Goal: Task Accomplishment & Management: Use online tool/utility

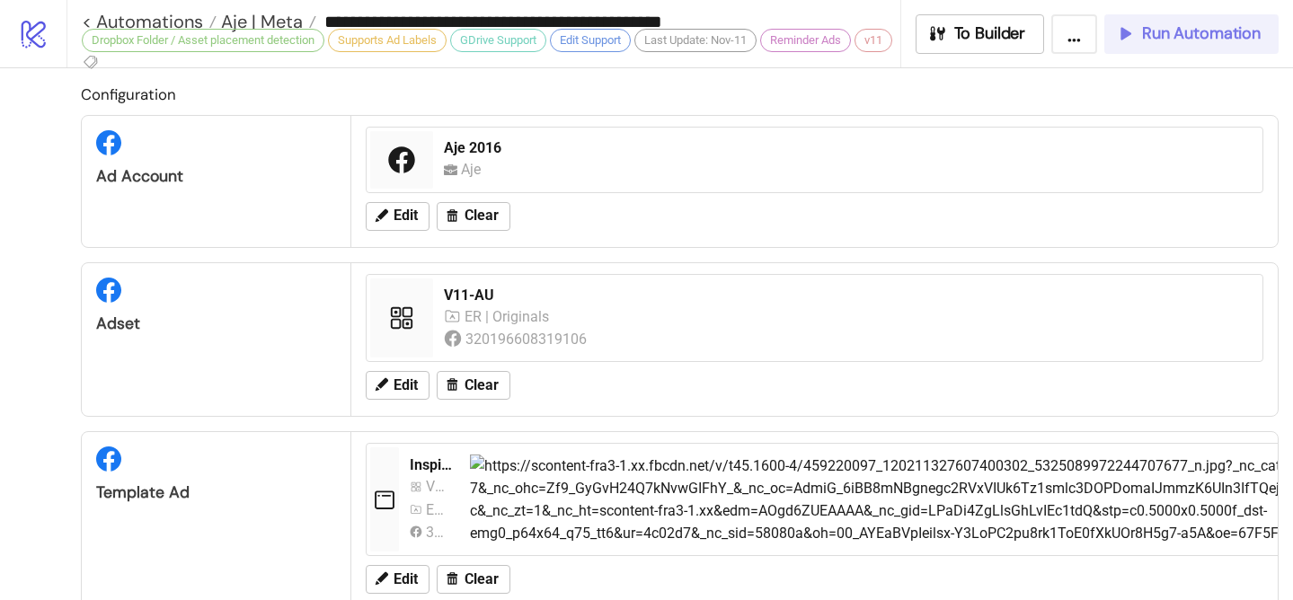
click at [1182, 41] on span "Run Automation" at bounding box center [1201, 33] width 119 height 21
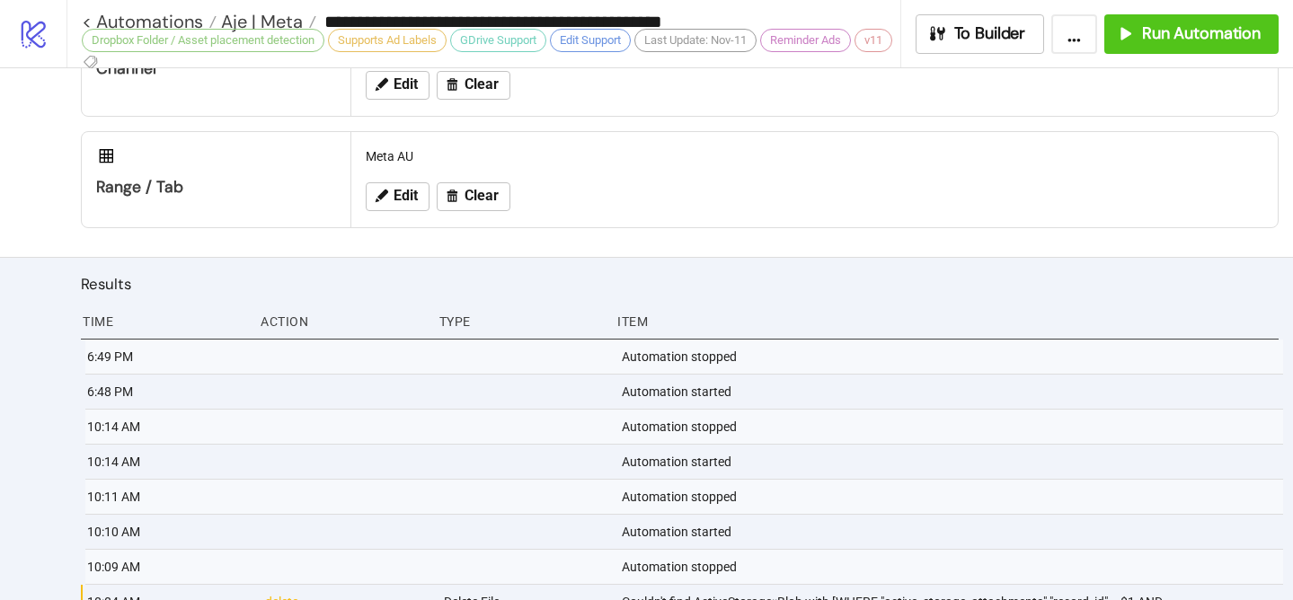
scroll to position [1105, 0]
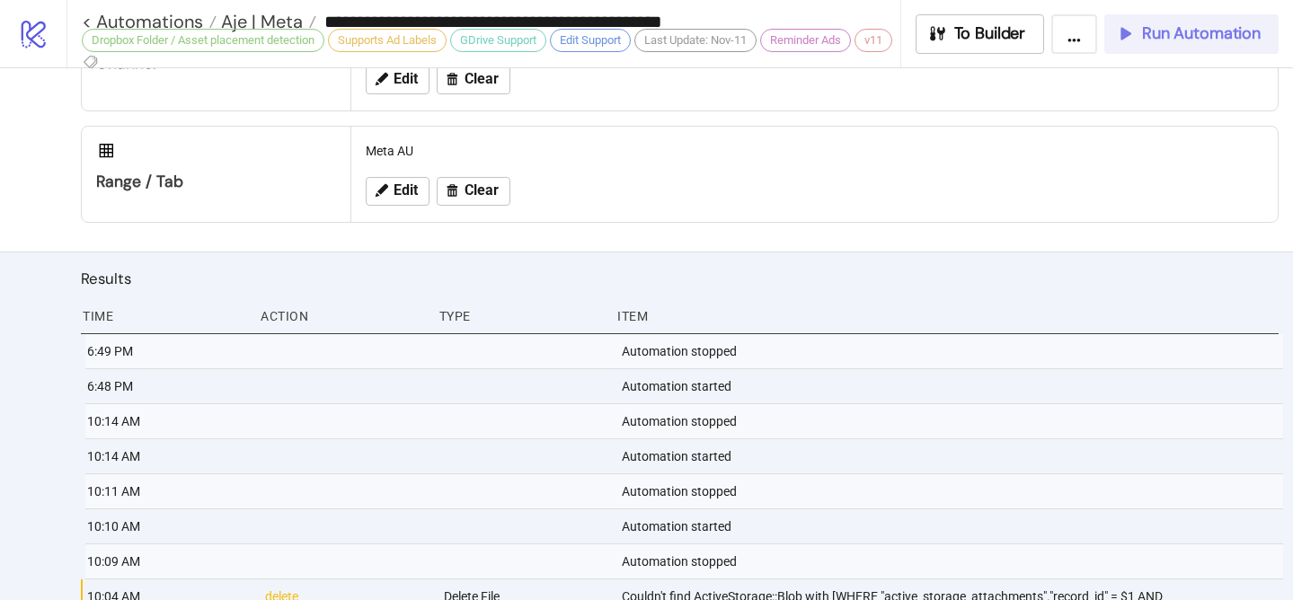
click at [1148, 34] on span "Run Automation" at bounding box center [1201, 33] width 119 height 21
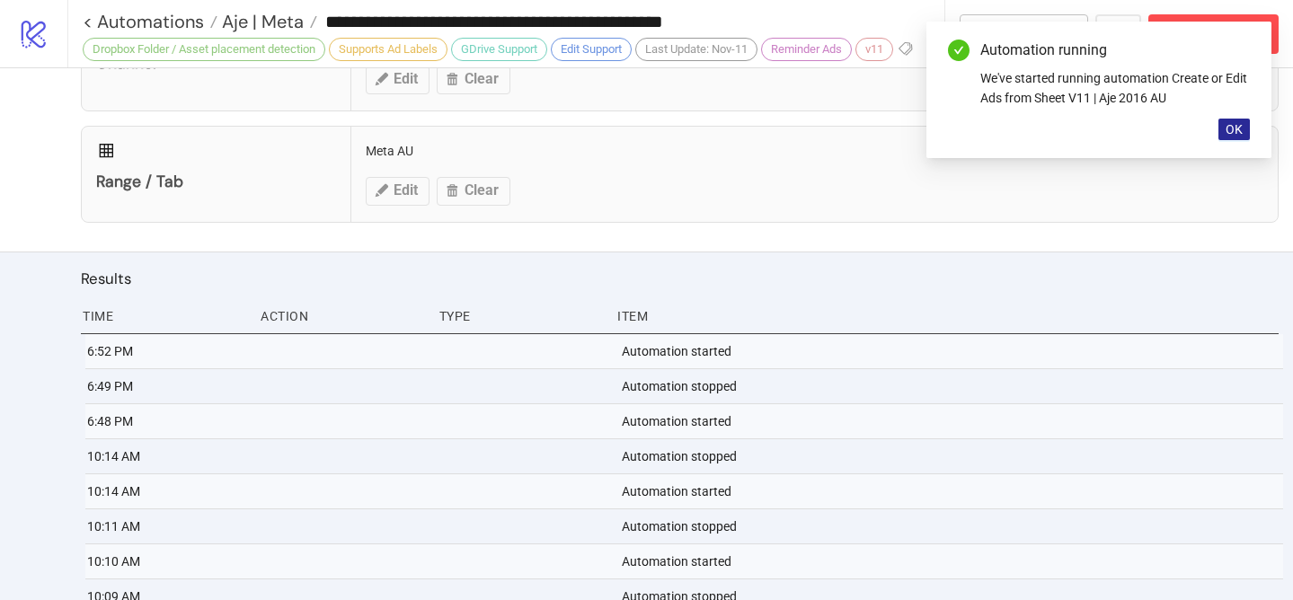
click at [1236, 133] on span "OK" at bounding box center [1233, 129] width 17 height 14
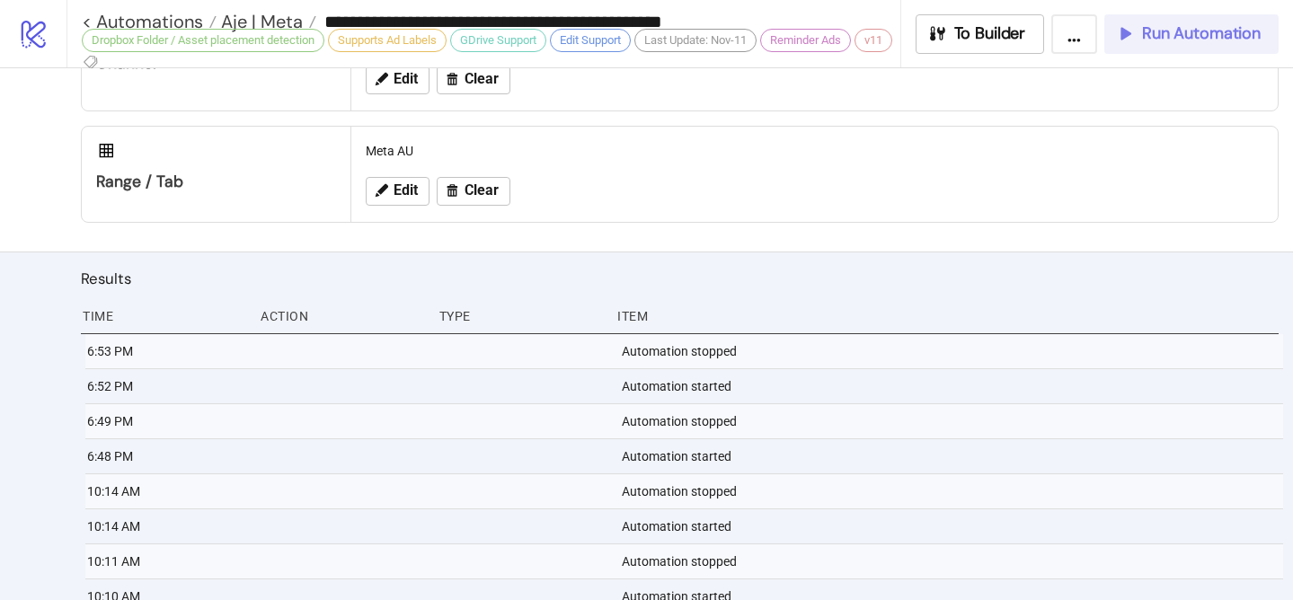
click at [1181, 42] on span "Run Automation" at bounding box center [1201, 33] width 119 height 21
click at [1127, 37] on icon "button" at bounding box center [1125, 33] width 20 height 20
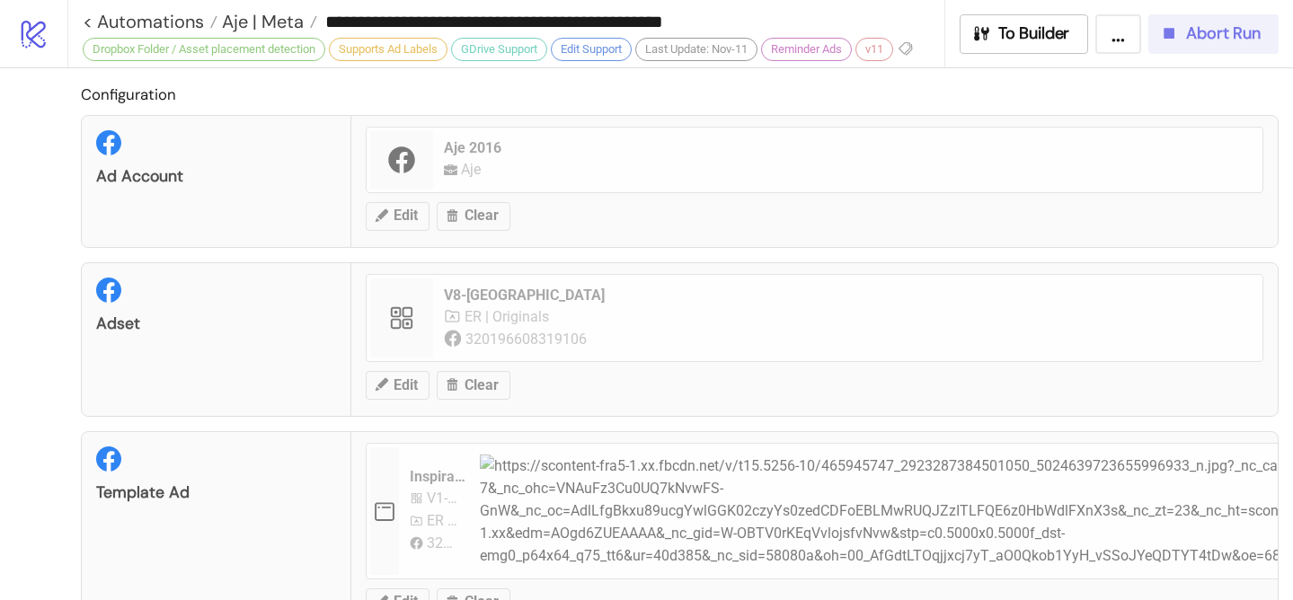
click at [1193, 38] on span "Abort Run" at bounding box center [1223, 33] width 75 height 21
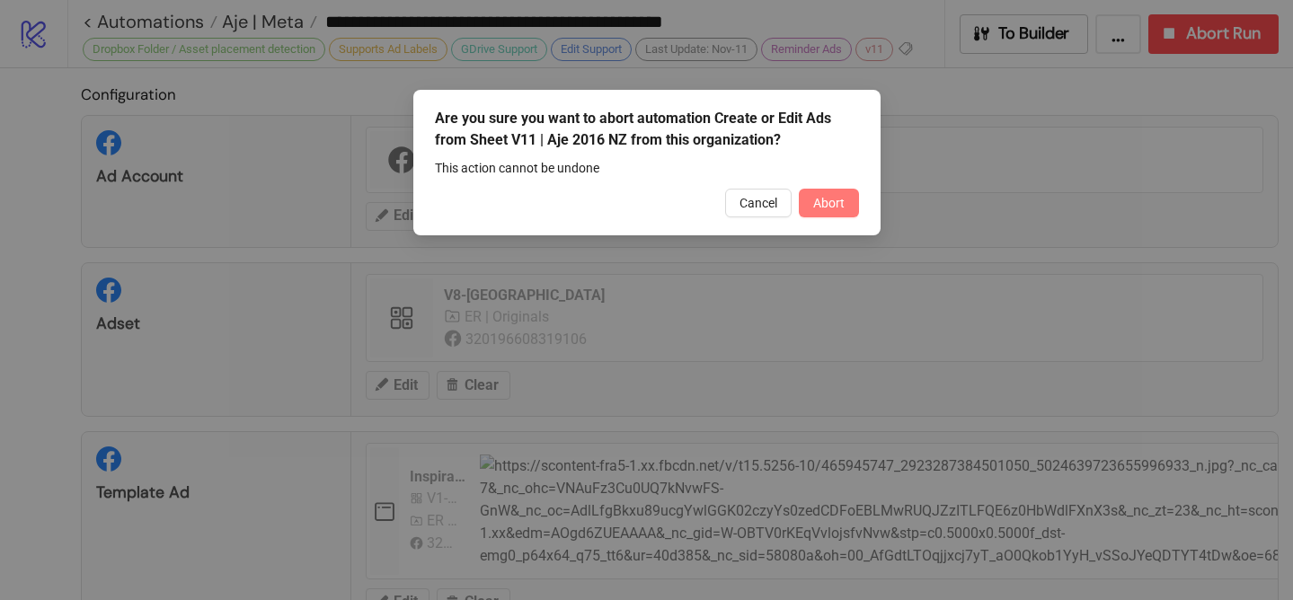
click at [805, 209] on button "Abort" at bounding box center [829, 203] width 60 height 29
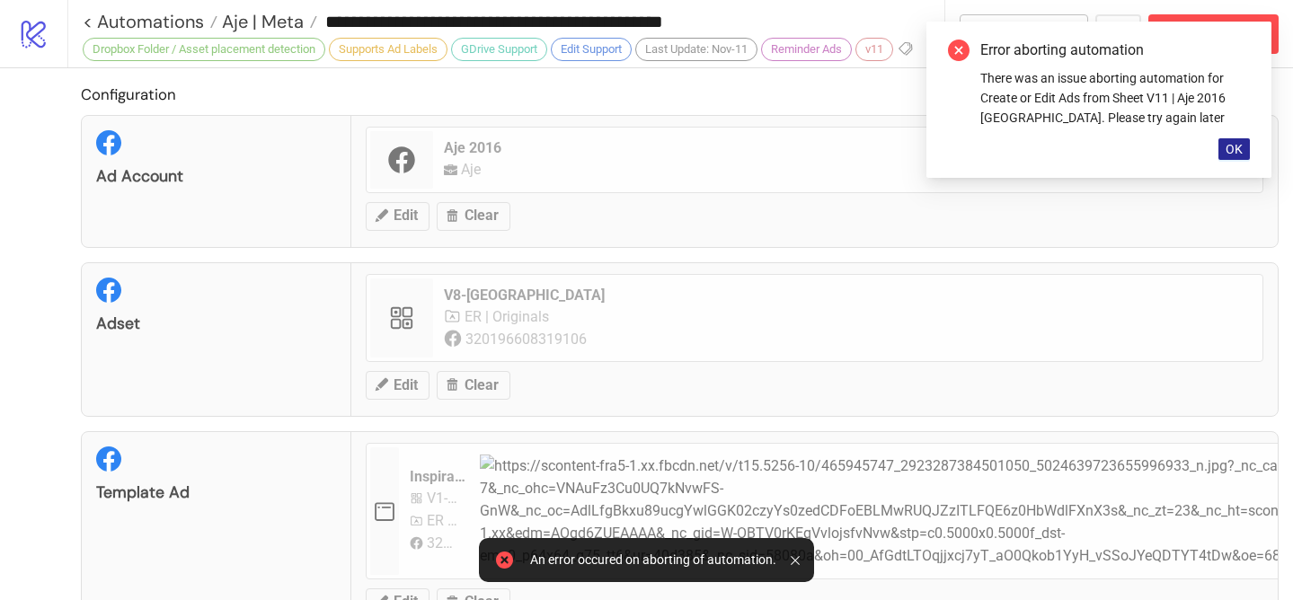
click at [1227, 140] on button "OK" at bounding box center [1233, 149] width 31 height 22
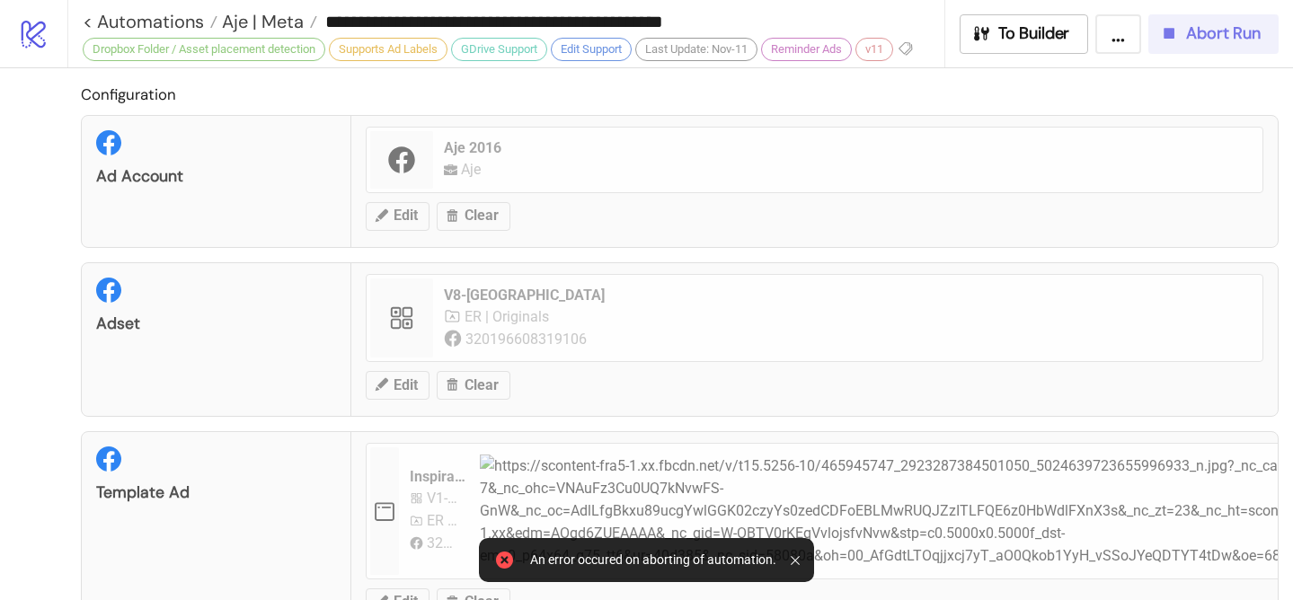
click at [1205, 43] on span "Abort Run" at bounding box center [1223, 33] width 75 height 21
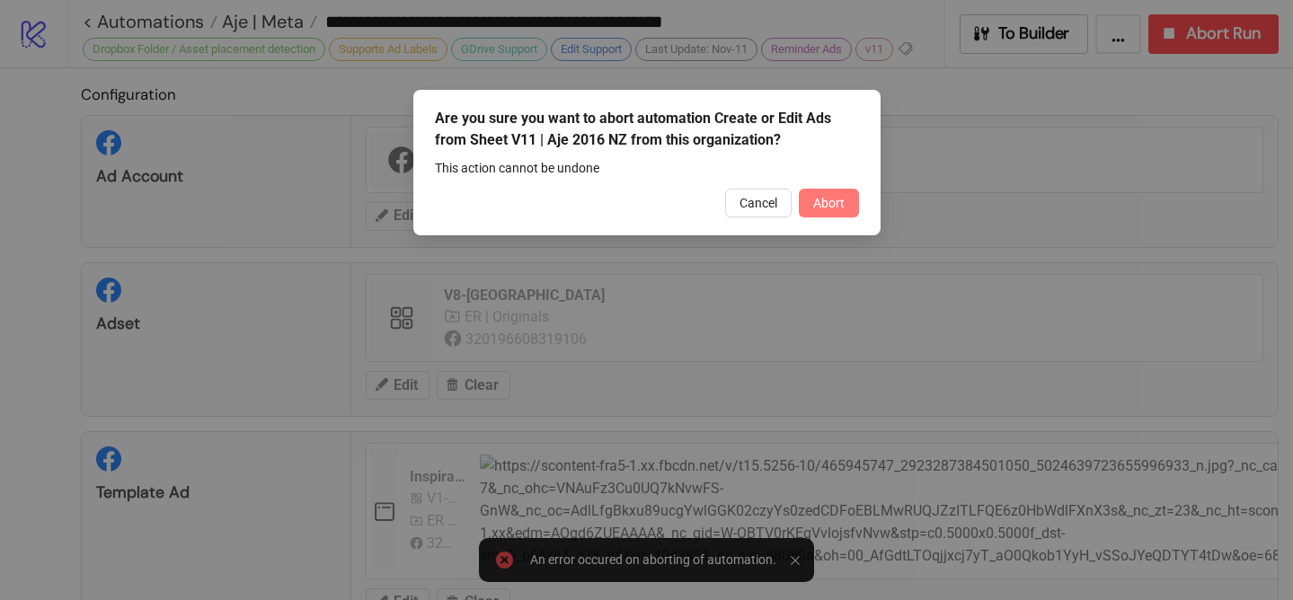
click at [844, 210] on button "Abort" at bounding box center [829, 203] width 60 height 29
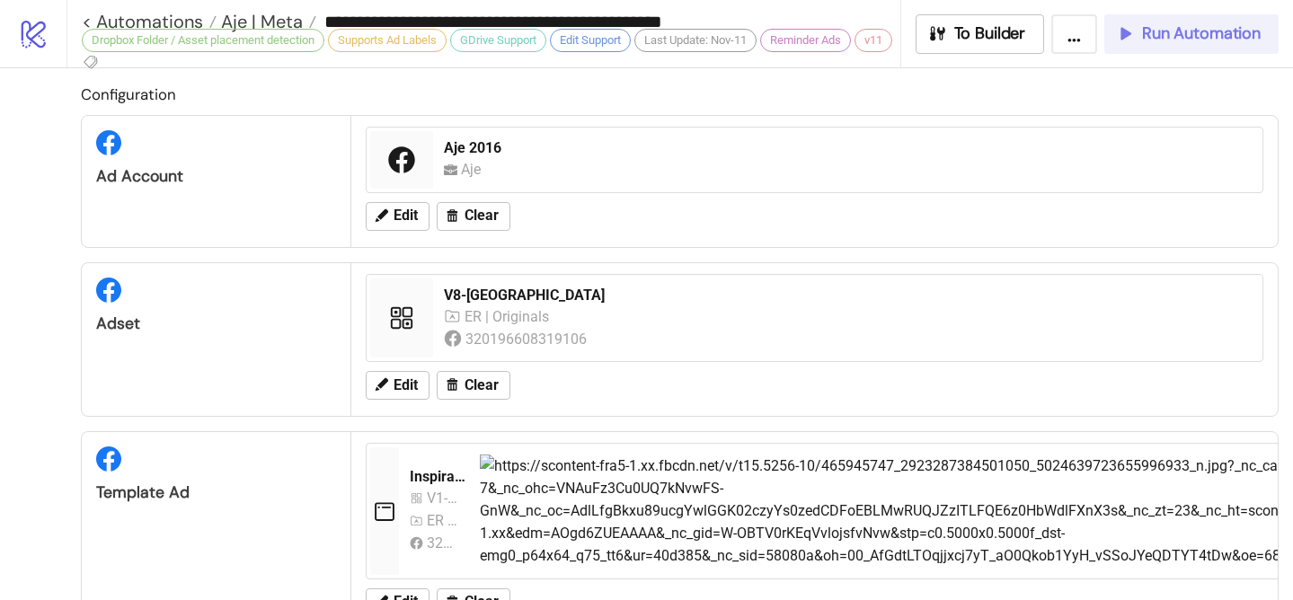
click at [1164, 38] on span "Run Automation" at bounding box center [1201, 33] width 119 height 21
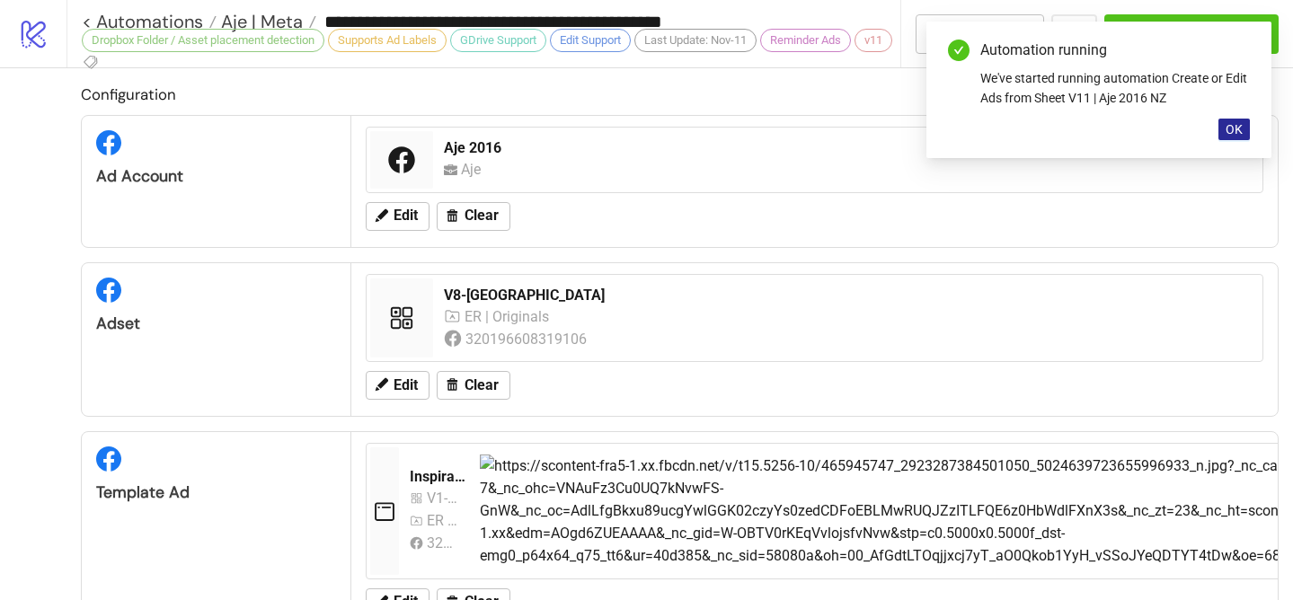
click at [1235, 132] on span "OK" at bounding box center [1233, 129] width 17 height 14
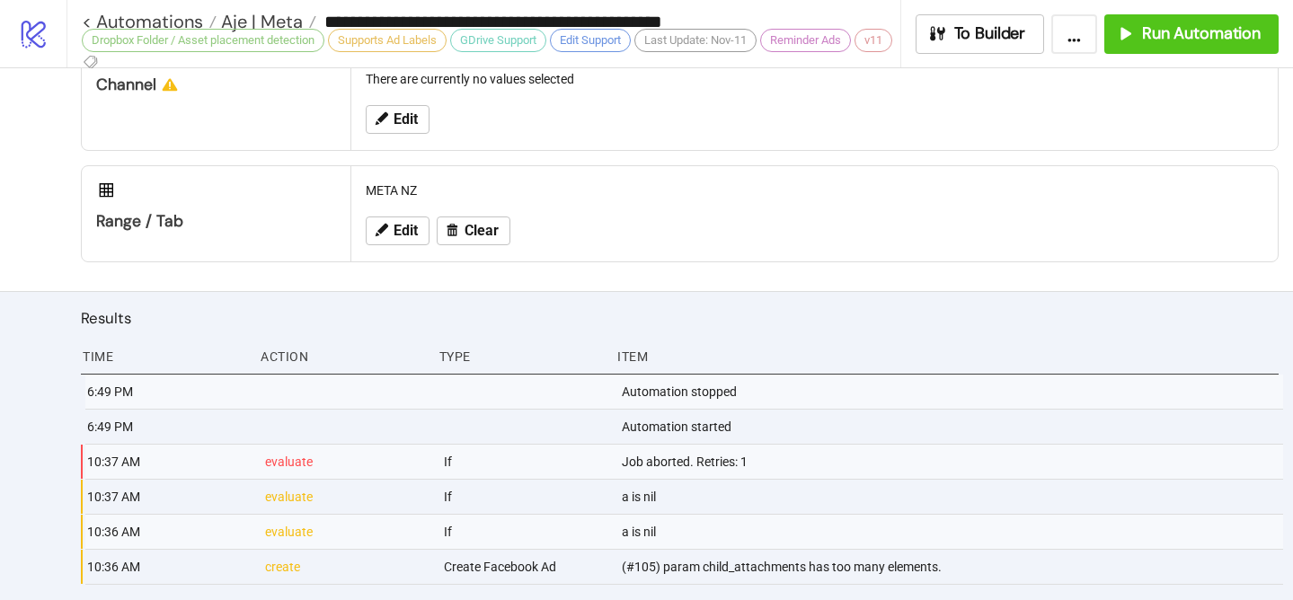
scroll to position [1139, 0]
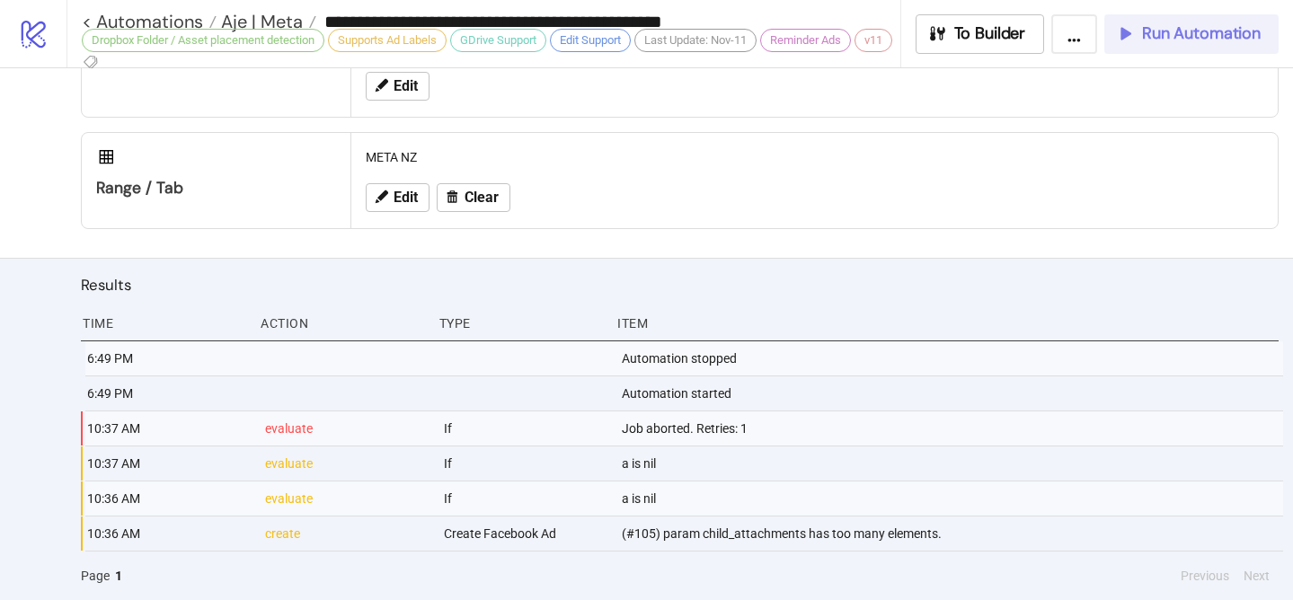
click at [1209, 26] on span "Run Automation" at bounding box center [1201, 33] width 119 height 21
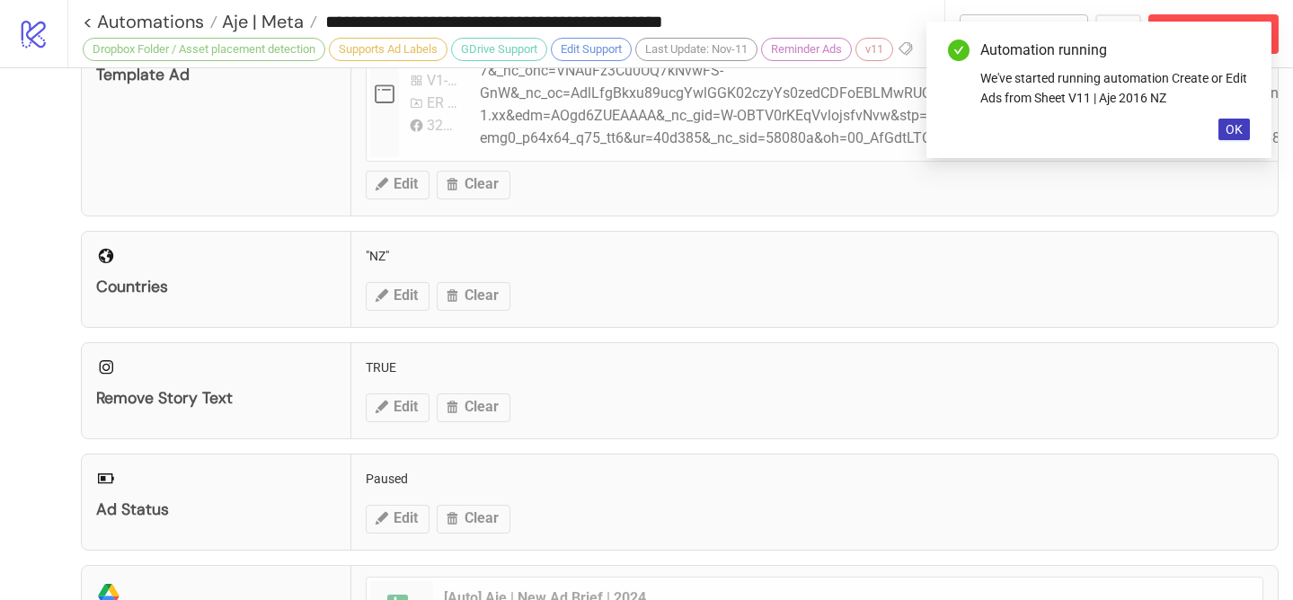
scroll to position [275, 0]
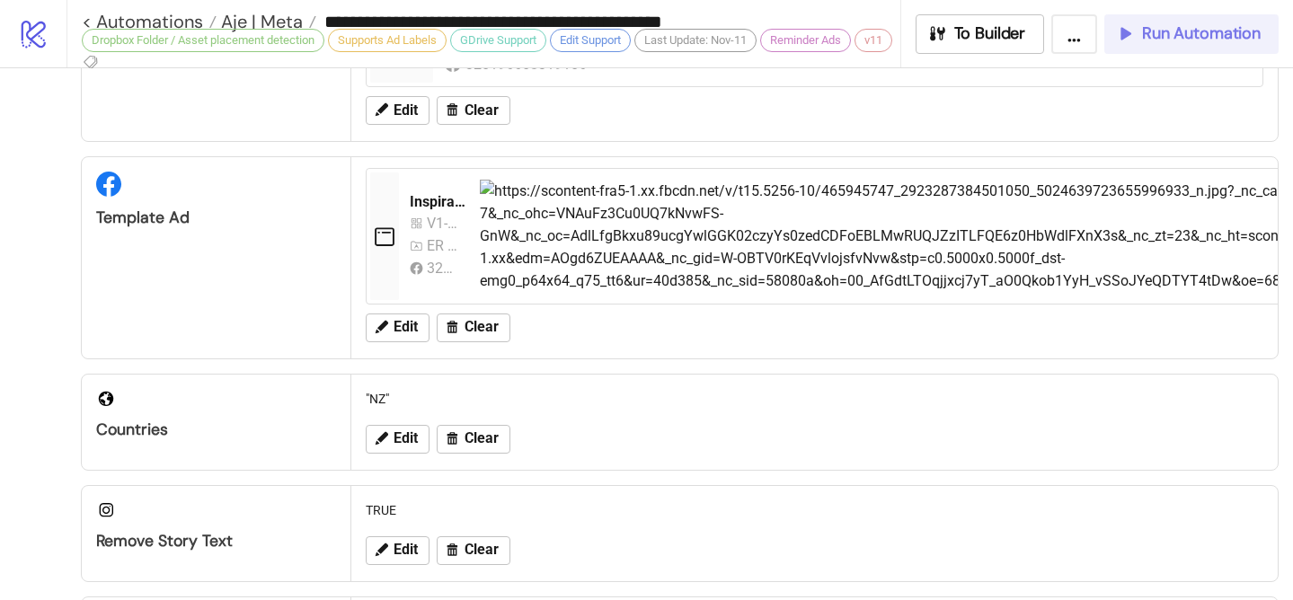
click at [1163, 37] on span "Run Automation" at bounding box center [1201, 33] width 119 height 21
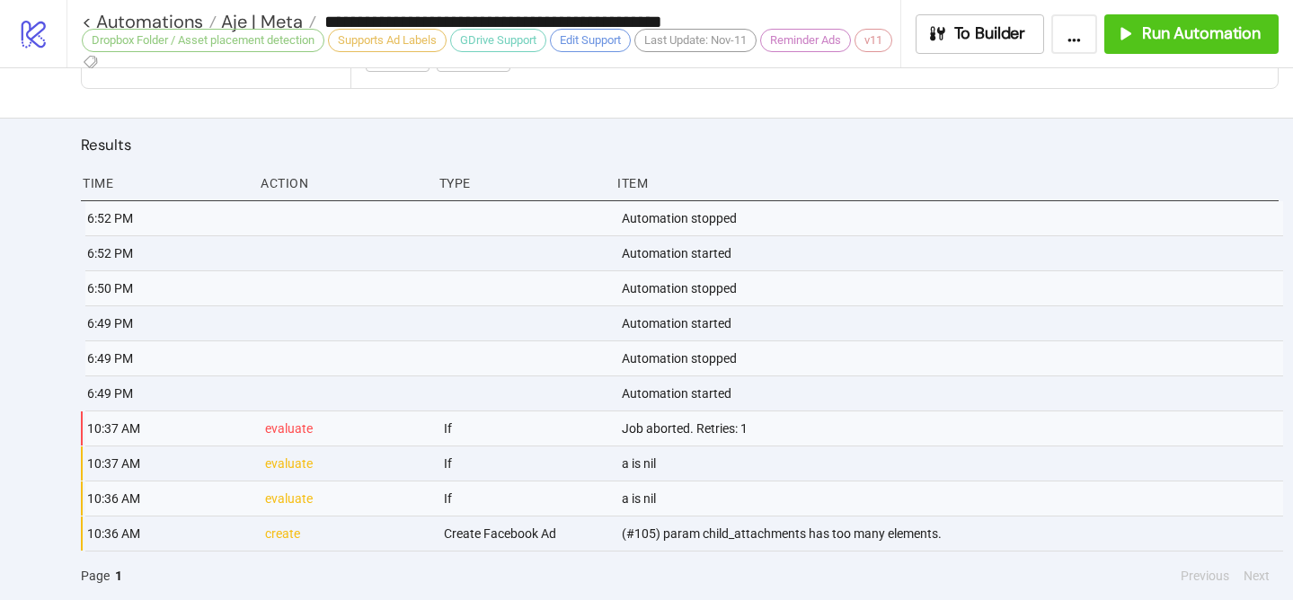
scroll to position [1257, 0]
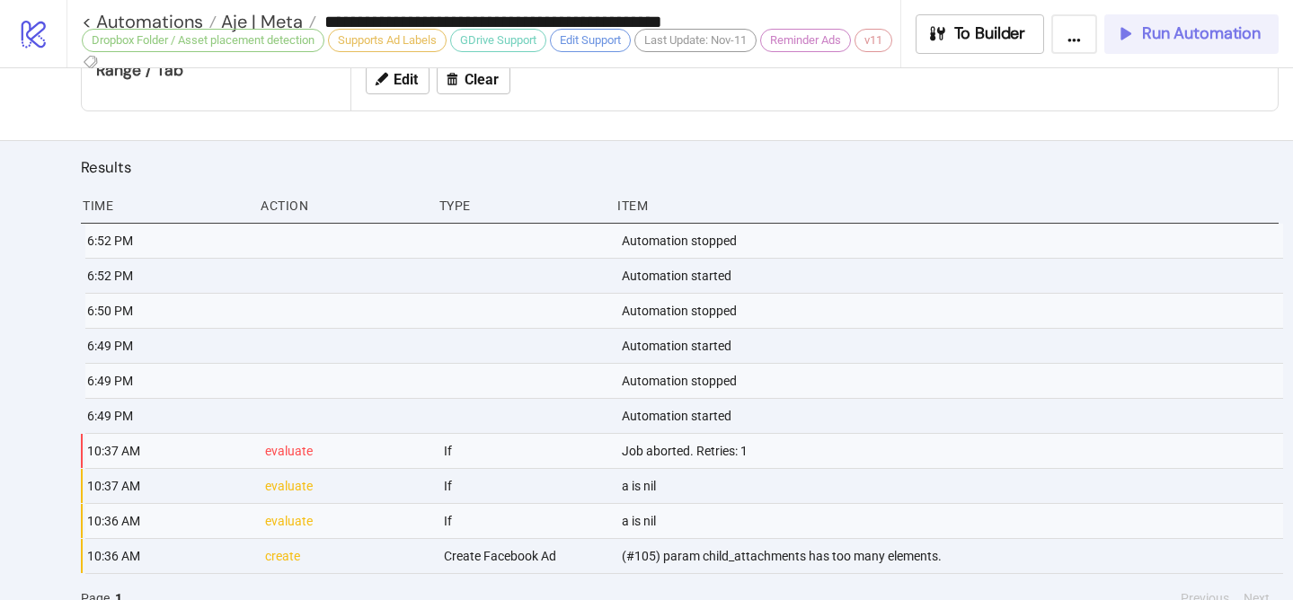
click at [1218, 39] on span "Run Automation" at bounding box center [1201, 33] width 119 height 21
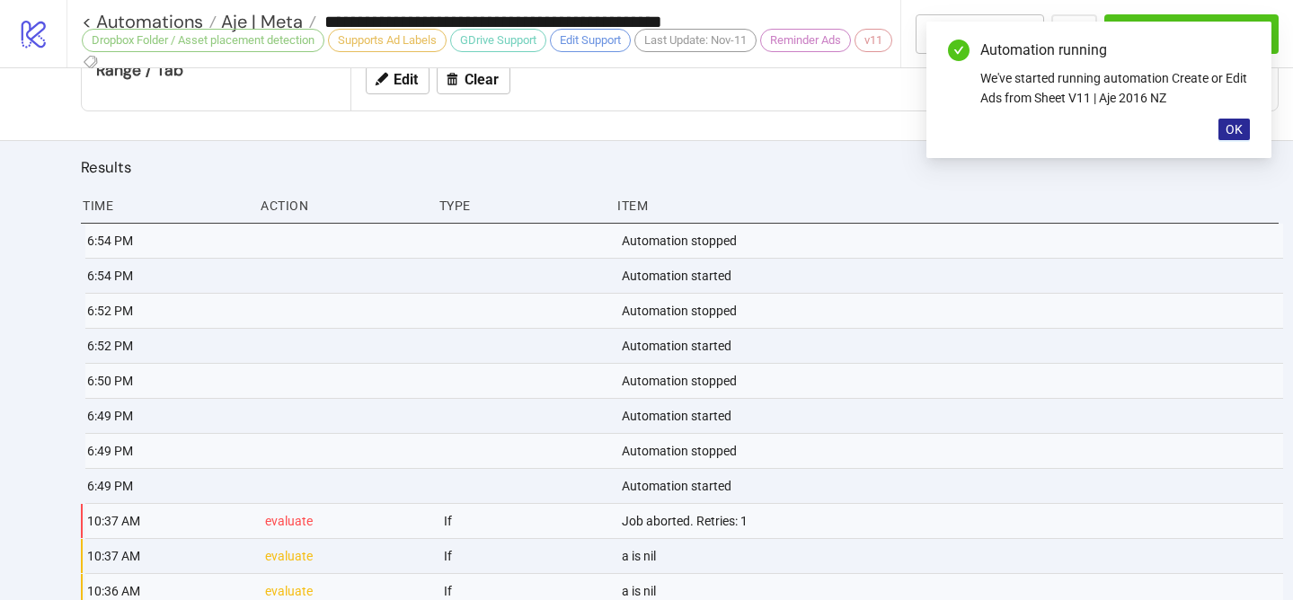
click at [1236, 137] on button "OK" at bounding box center [1233, 130] width 31 height 22
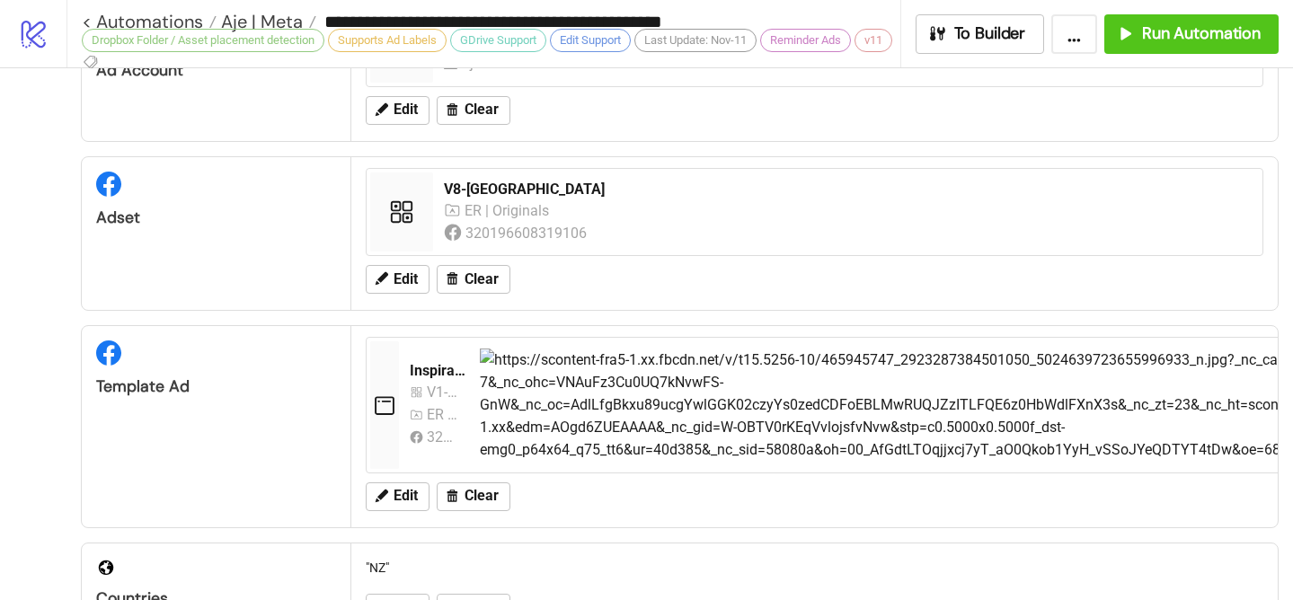
scroll to position [91, 0]
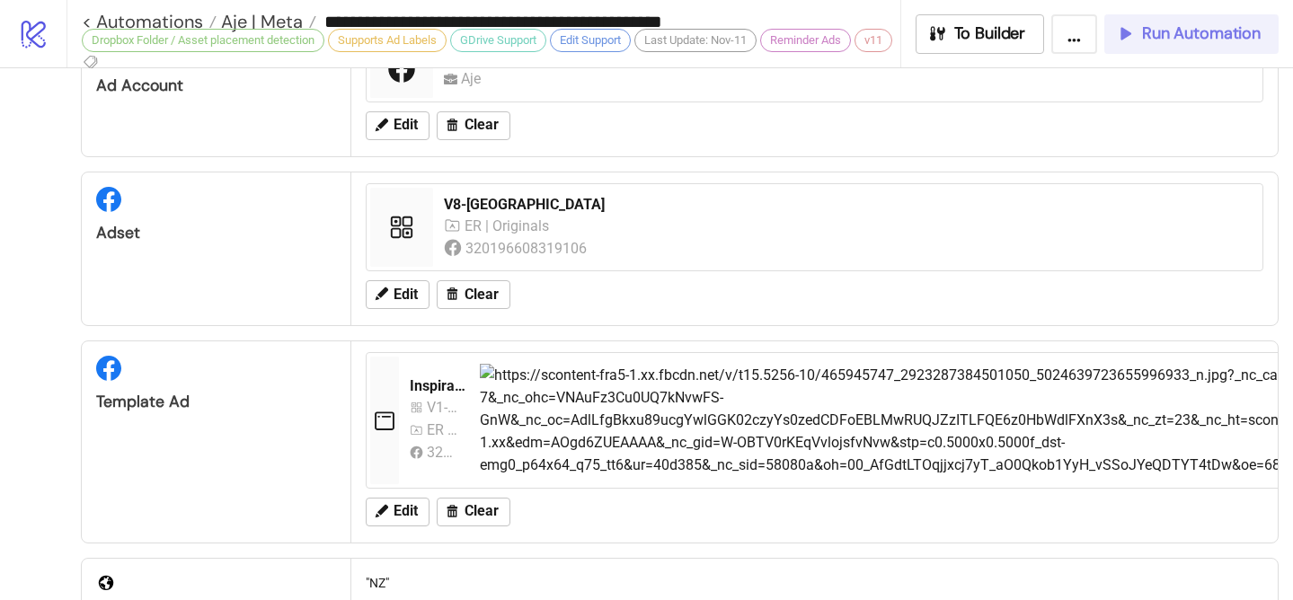
click at [1158, 32] on span "Run Automation" at bounding box center [1201, 33] width 119 height 21
click at [1176, 33] on span "Run Automation" at bounding box center [1201, 33] width 119 height 21
